Goal: Task Accomplishment & Management: Use online tool/utility

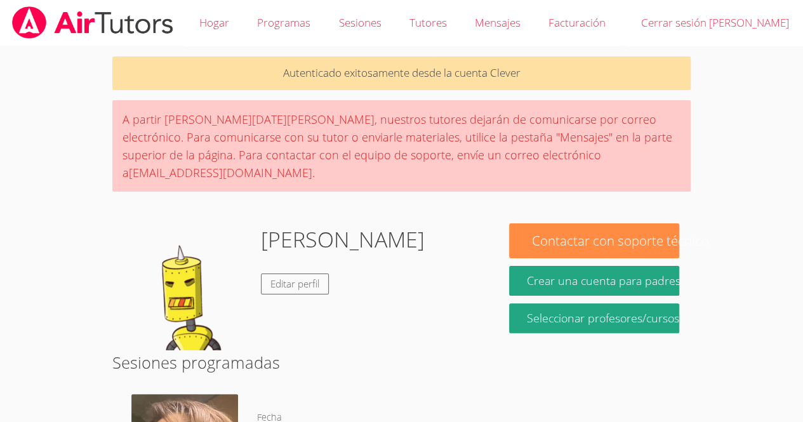
click at [137, 271] on img at bounding box center [187, 287] width 127 height 127
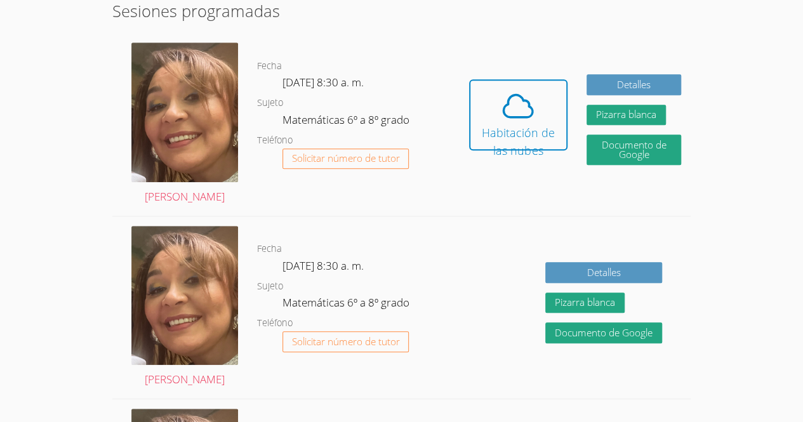
scroll to position [351, 0]
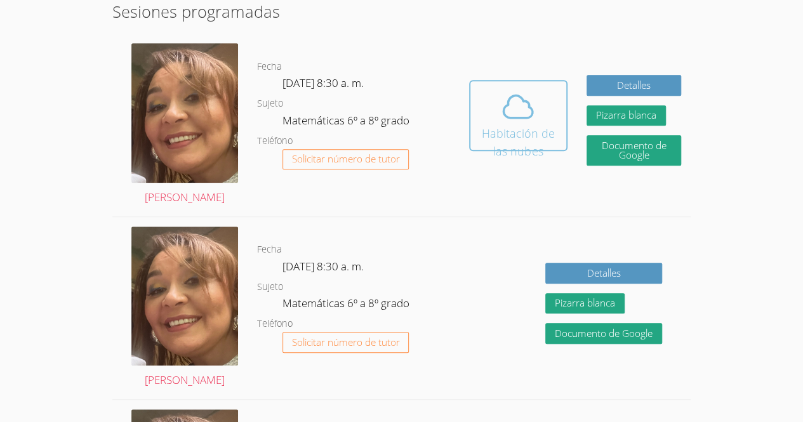
click at [499, 89] on span at bounding box center [518, 107] width 81 height 36
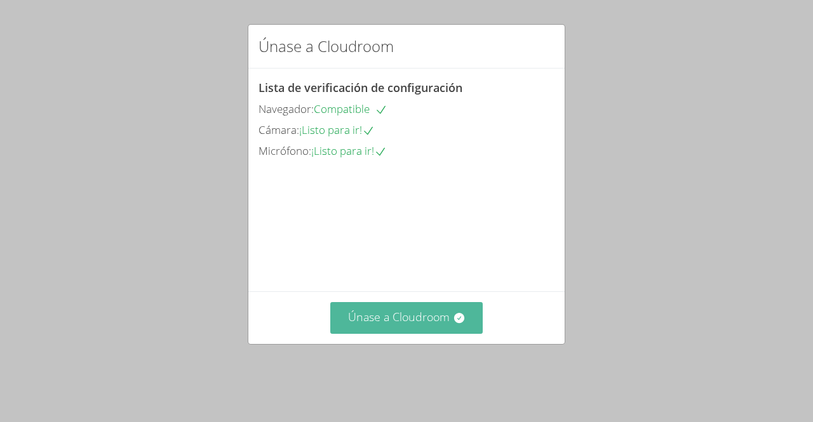
click at [399, 325] on font "Únase a Cloudroom" at bounding box center [399, 316] width 102 height 15
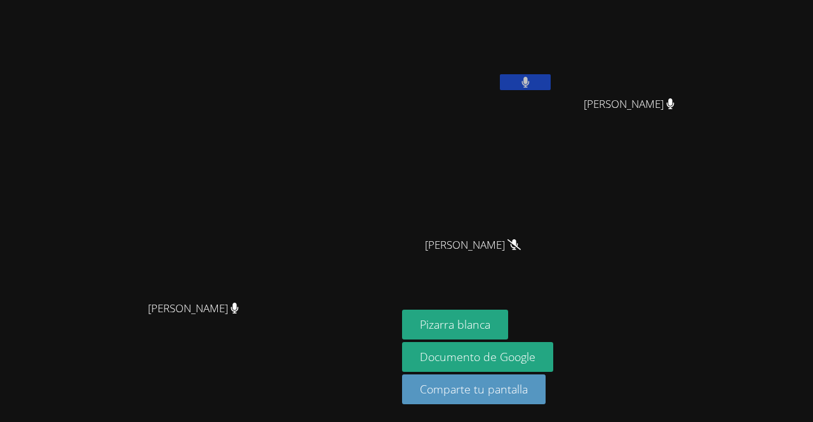
click at [714, 110] on aside "[PERSON_NAME] [PERSON_NAME] [PERSON_NAME] [PERSON_NAME] [PERSON_NAME] Pizarra b…" at bounding box center [556, 211] width 318 height 422
click at [709, 275] on div "[PERSON_NAME] [PERSON_NAME] [PERSON_NAME] [PERSON_NAME] [PERSON_NAME]" at bounding box center [555, 143] width 307 height 277
click at [490, 327] on font "Pizarra blanca" at bounding box center [455, 324] width 70 height 15
click at [490, 323] on font "Pizarra blanca" at bounding box center [455, 324] width 70 height 15
click at [490, 331] on font "Pizarra blanca" at bounding box center [455, 324] width 70 height 15
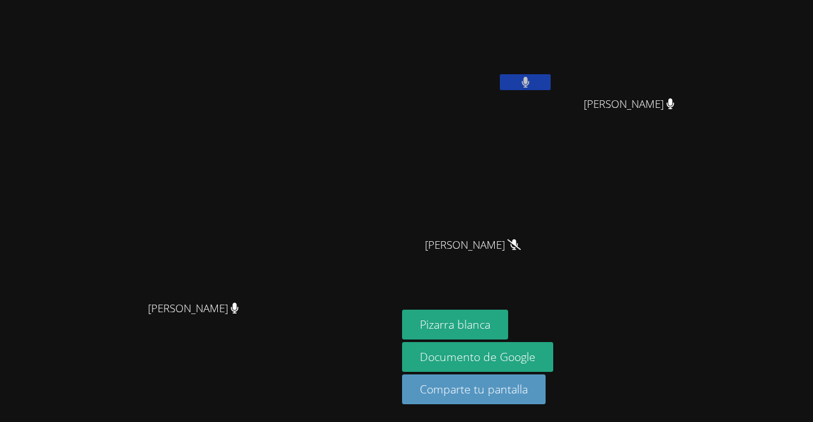
click at [294, 168] on video at bounding box center [199, 186] width 191 height 218
click at [529, 83] on icon at bounding box center [525, 82] width 8 height 11
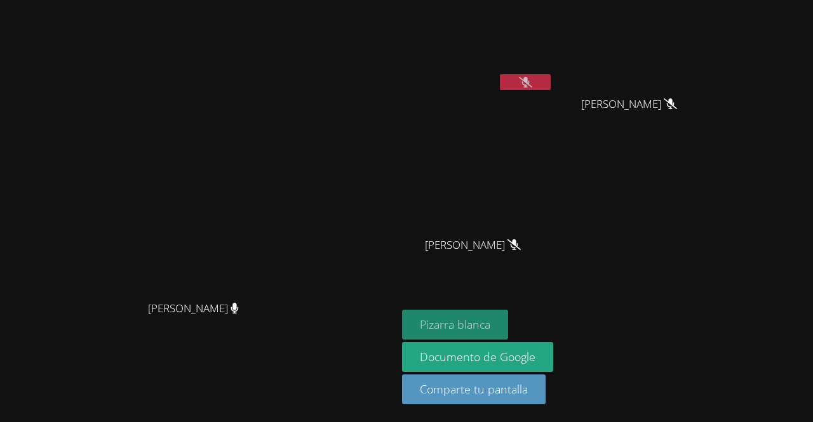
click at [490, 332] on font "Pizarra blanca" at bounding box center [455, 324] width 70 height 15
click at [551, 82] on button at bounding box center [525, 82] width 51 height 16
click at [490, 331] on font "Pizarra blanca" at bounding box center [455, 324] width 70 height 15
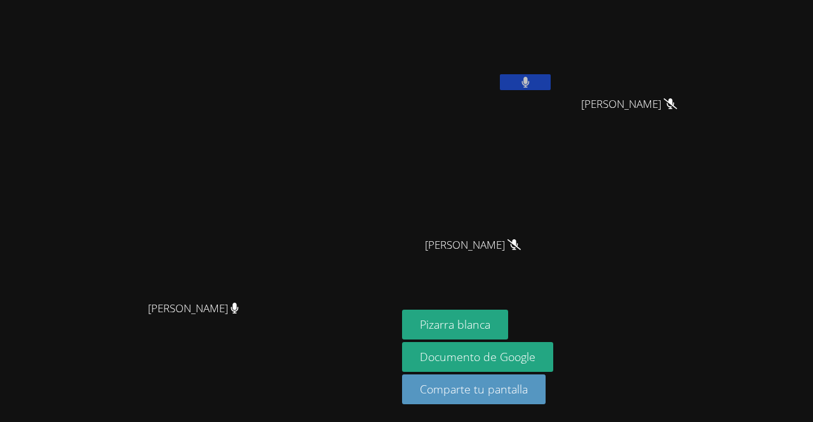
click at [551, 88] on button at bounding box center [525, 82] width 51 height 16
click at [532, 86] on icon at bounding box center [525, 82] width 13 height 11
click at [530, 86] on icon at bounding box center [525, 82] width 8 height 11
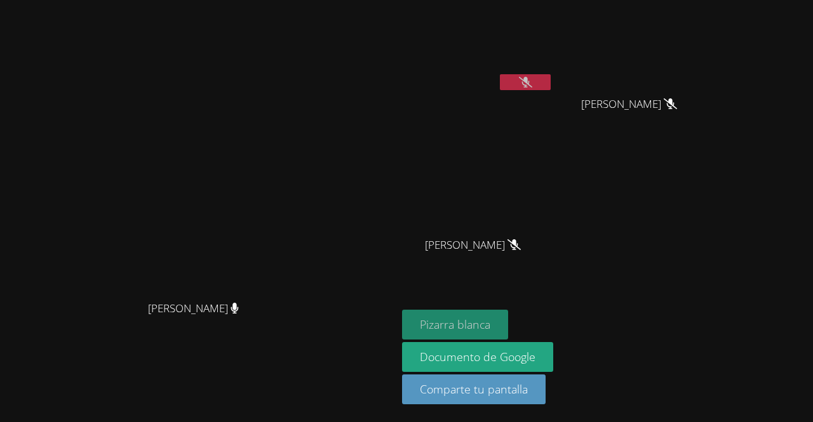
click at [490, 325] on font "Pizarra blanca" at bounding box center [455, 324] width 70 height 15
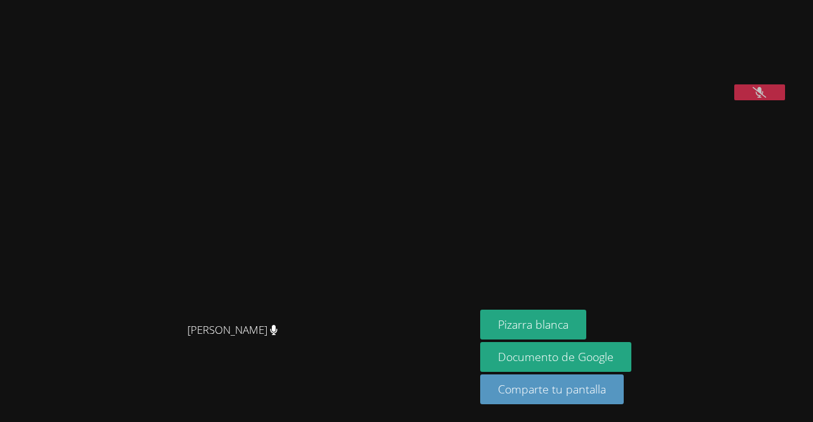
click at [763, 100] on button at bounding box center [759, 92] width 51 height 16
click at [784, 100] on button at bounding box center [759, 92] width 51 height 16
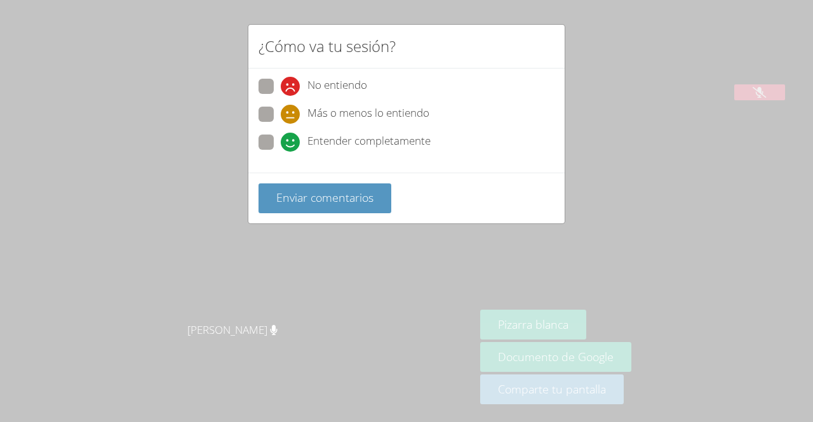
click at [281, 152] on span at bounding box center [281, 152] width 0 height 0
click at [281, 145] on input "Entender completamente" at bounding box center [286, 140] width 11 height 11
radio input "true"
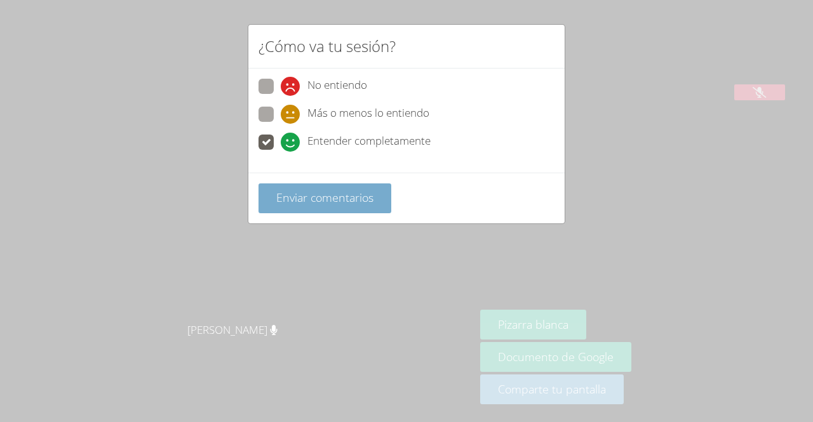
click at [304, 198] on font "Enviar comentarios" at bounding box center [324, 197] width 97 height 15
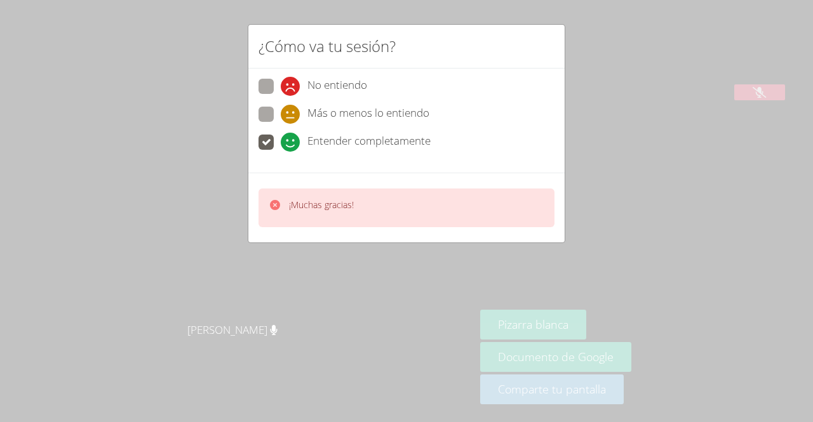
click at [674, 269] on div "¿Cómo va tu sesión? No entiendo Más o menos lo entiendo Entender completamente …" at bounding box center [406, 211] width 813 height 422
click at [683, 135] on div "¿Cómo va tu sesión? No entiendo Más o menos lo entiendo Entender completamente …" at bounding box center [406, 211] width 813 height 422
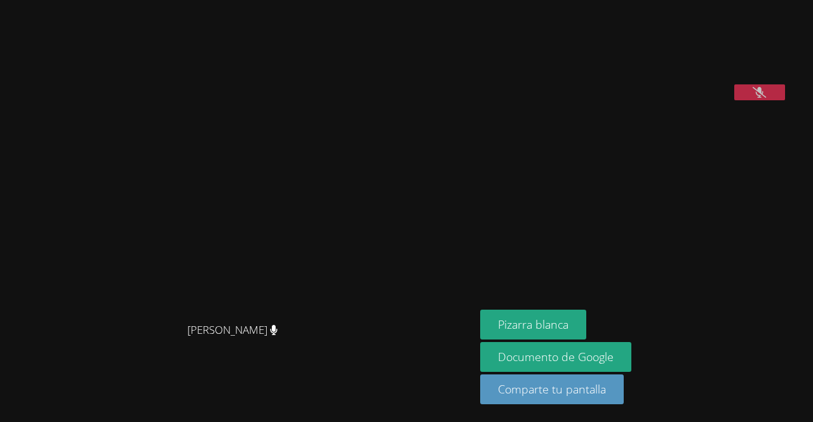
click at [766, 98] on icon at bounding box center [759, 92] width 13 height 11
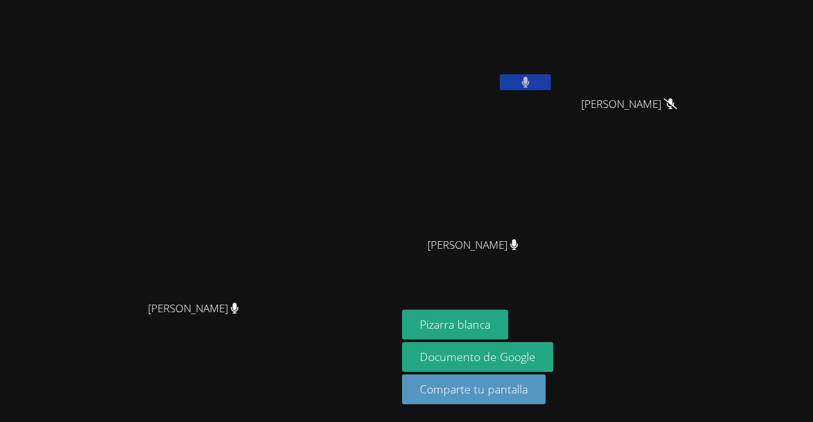
click at [551, 91] on div at bounding box center [525, 83] width 51 height 19
click at [529, 84] on icon at bounding box center [525, 82] width 8 height 11
click at [532, 83] on icon at bounding box center [525, 82] width 13 height 11
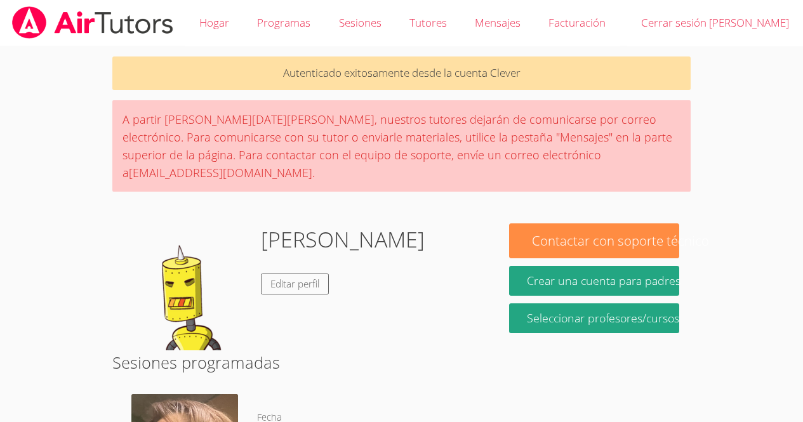
scroll to position [351, 0]
